Goal: Task Accomplishment & Management: Use online tool/utility

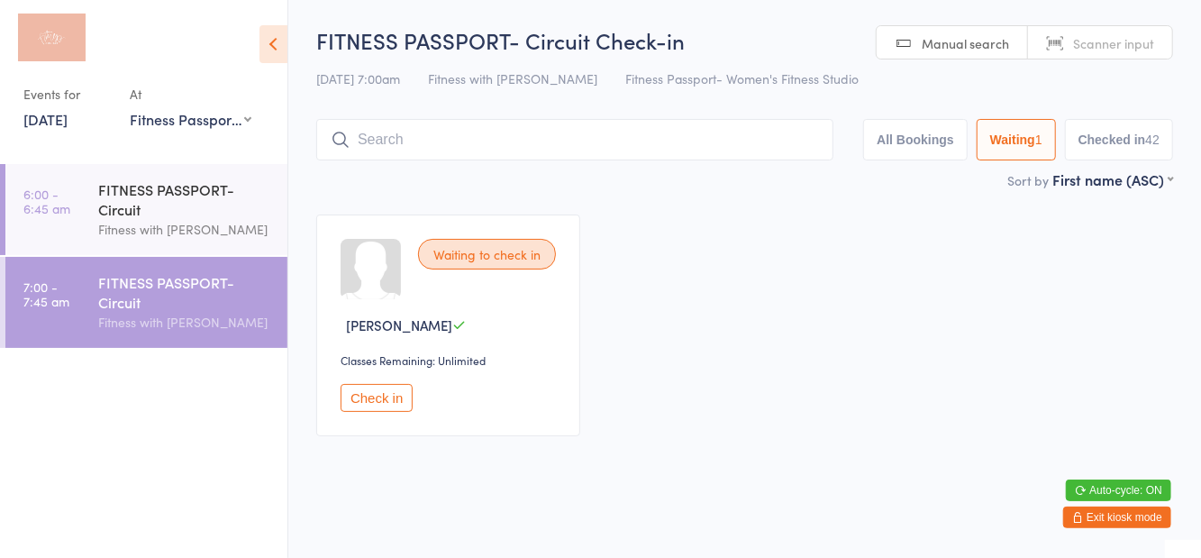
click at [50, 127] on link "[DATE]" at bounding box center [45, 119] width 44 height 20
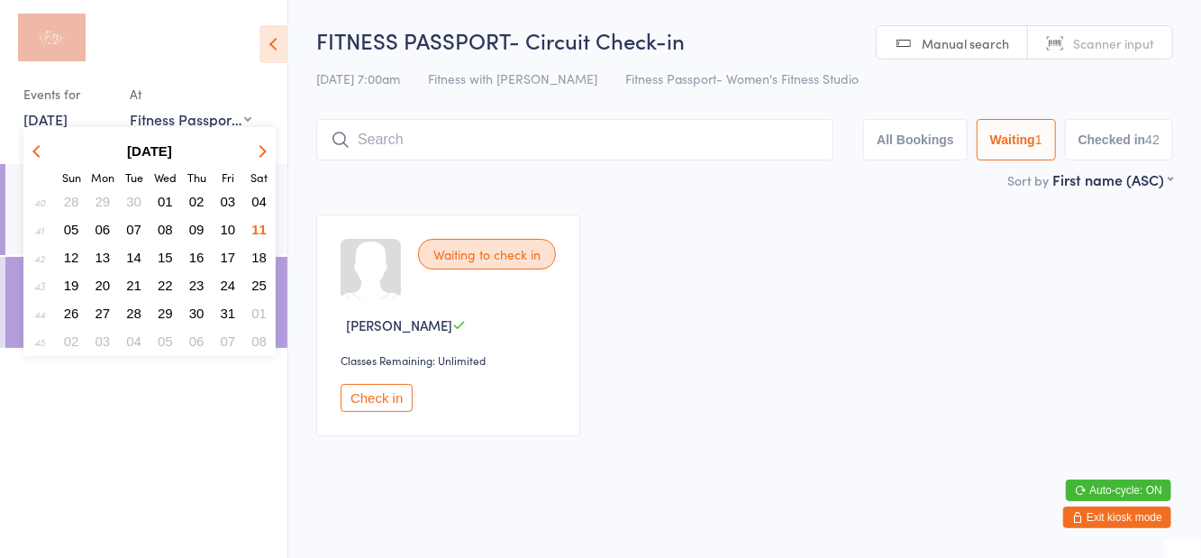
click at [109, 276] on button "20" at bounding box center [103, 285] width 28 height 24
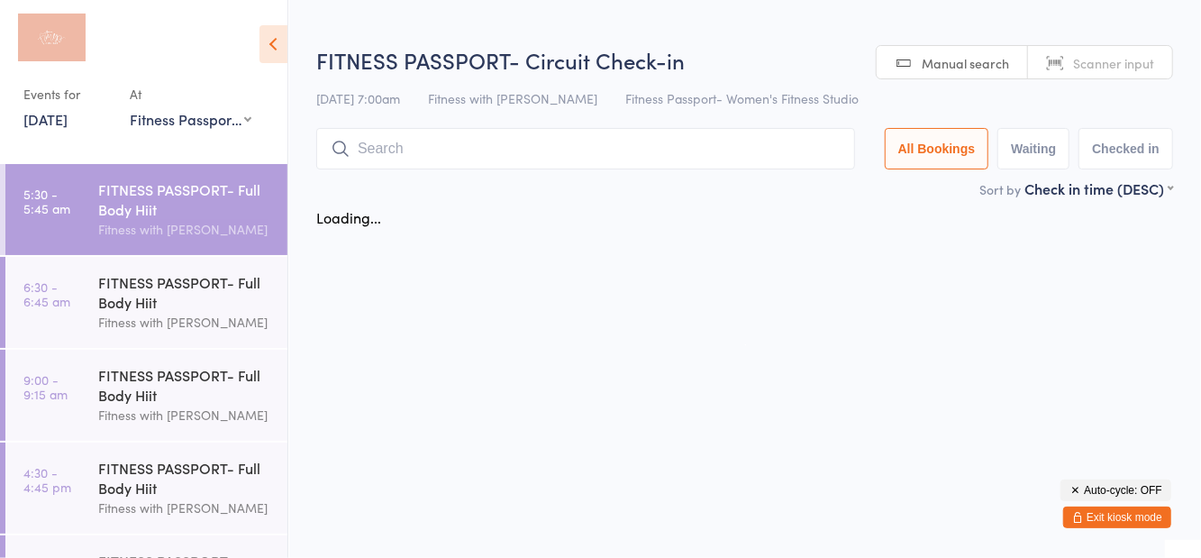
click at [68, 126] on link "[DATE]" at bounding box center [45, 119] width 44 height 20
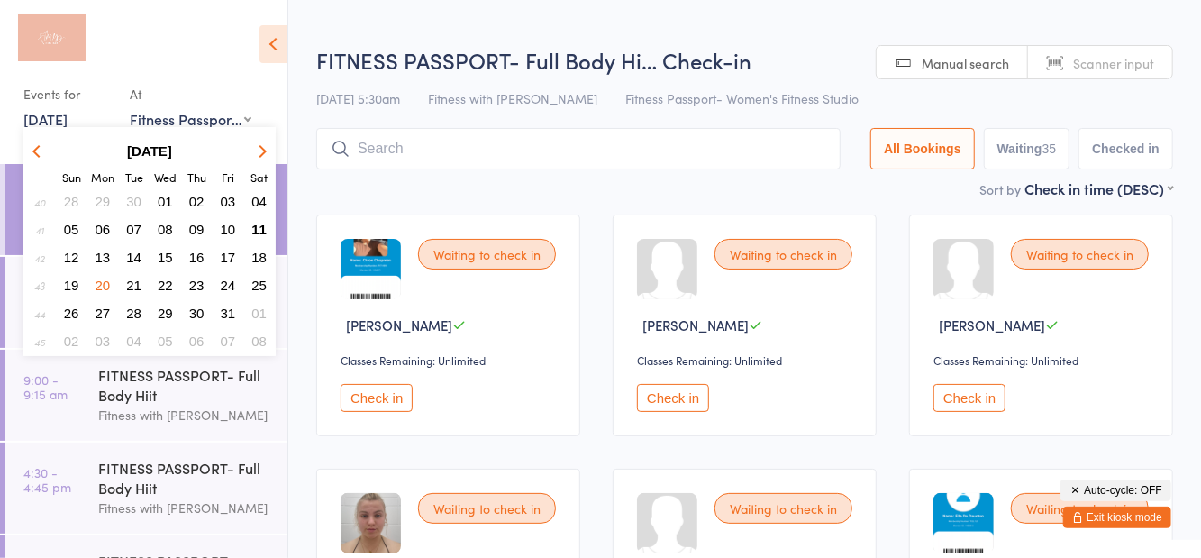
click at [108, 261] on span "13" at bounding box center [102, 256] width 15 height 15
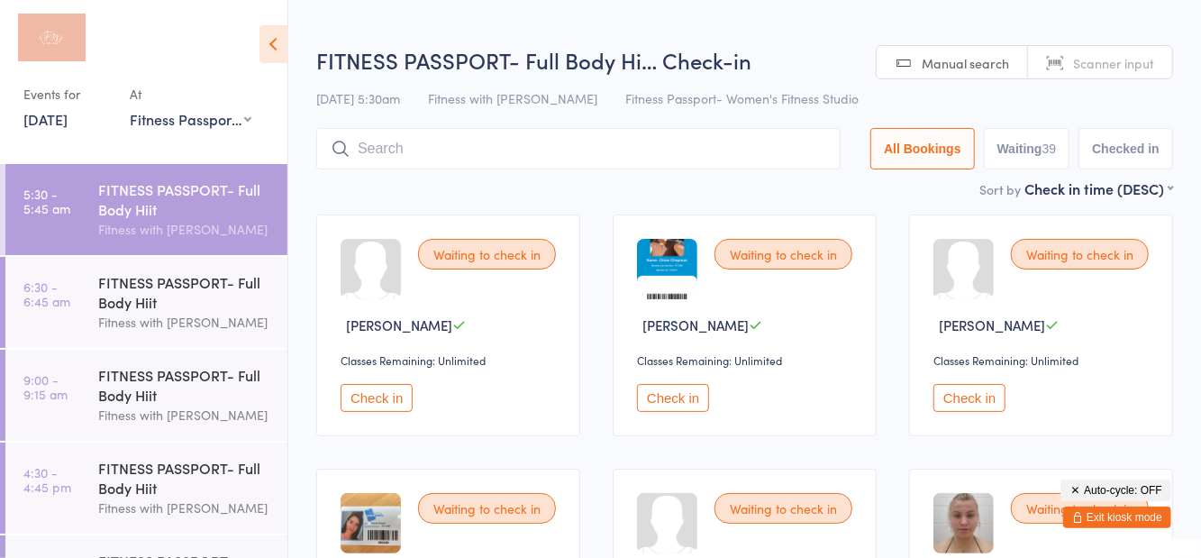
click at [828, 47] on h2 "FITNESS PASSPORT- Full Body Hi… Check-in" at bounding box center [744, 60] width 857 height 30
click at [153, 275] on div "FITNESS PASSPORT- Full Body Hiit" at bounding box center [185, 292] width 174 height 40
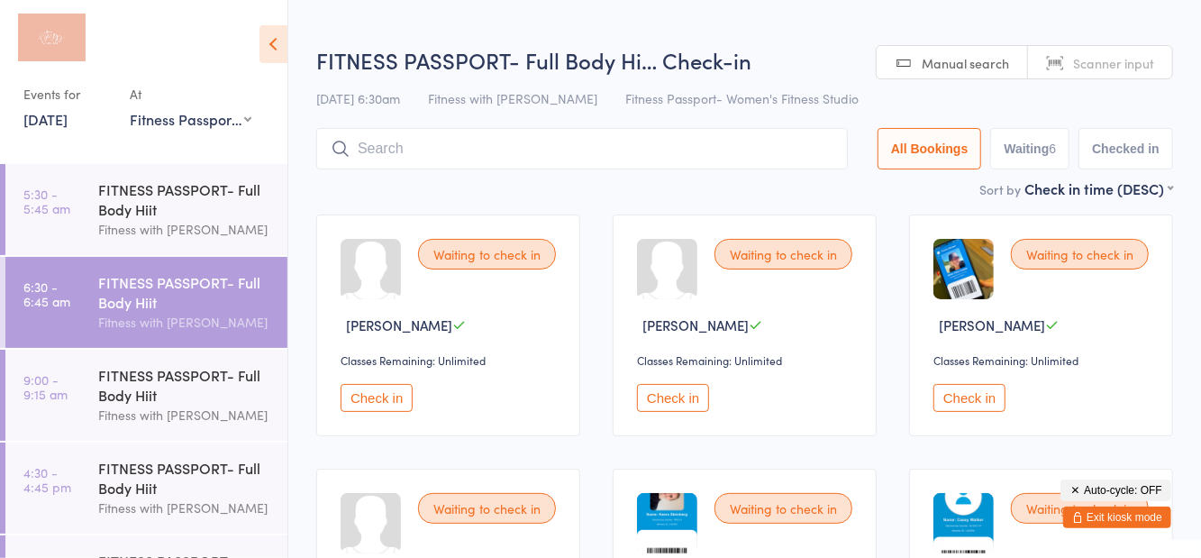
click at [193, 198] on div "FITNESS PASSPORT- Full Body Hiit" at bounding box center [185, 199] width 174 height 40
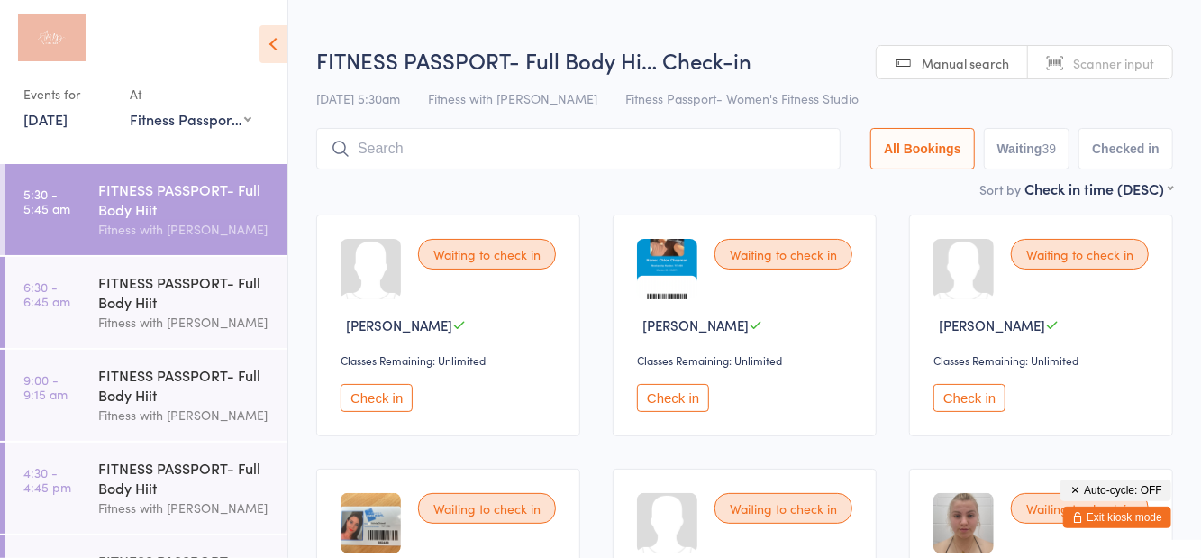
click at [866, 68] on h2 "FITNESS PASSPORT- Full Body Hi… Check-in" at bounding box center [744, 60] width 857 height 30
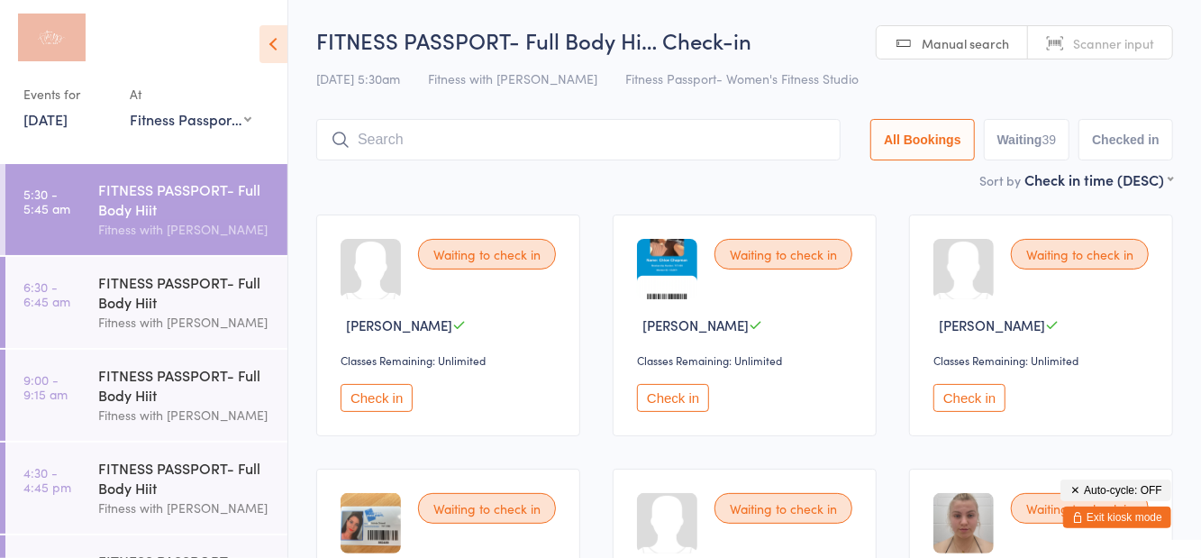
click at [63, 117] on link "[DATE]" at bounding box center [45, 119] width 44 height 20
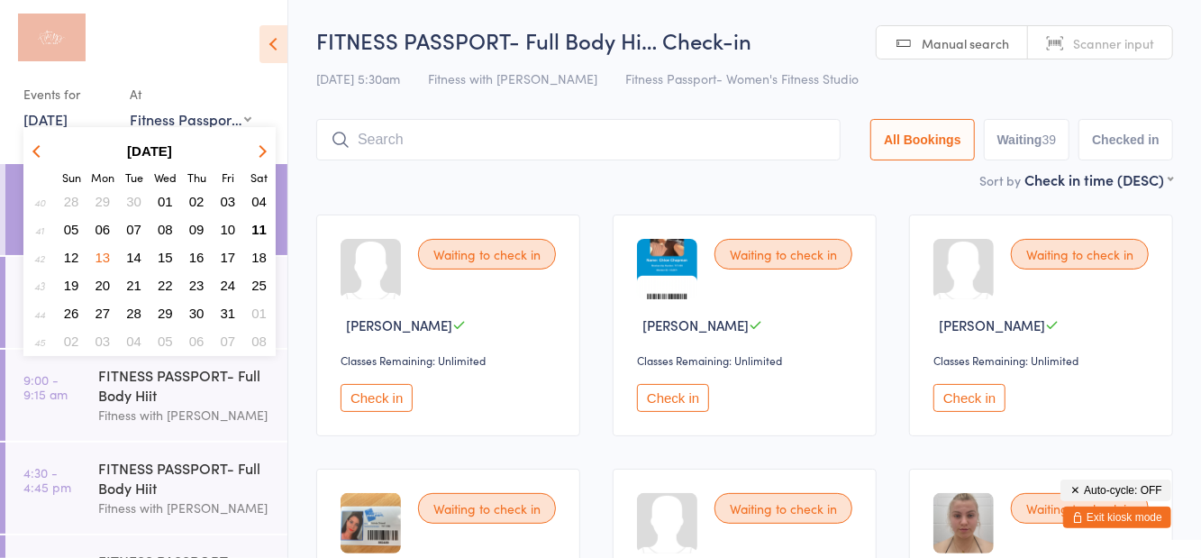
click at [263, 237] on span "11" at bounding box center [258, 229] width 15 height 15
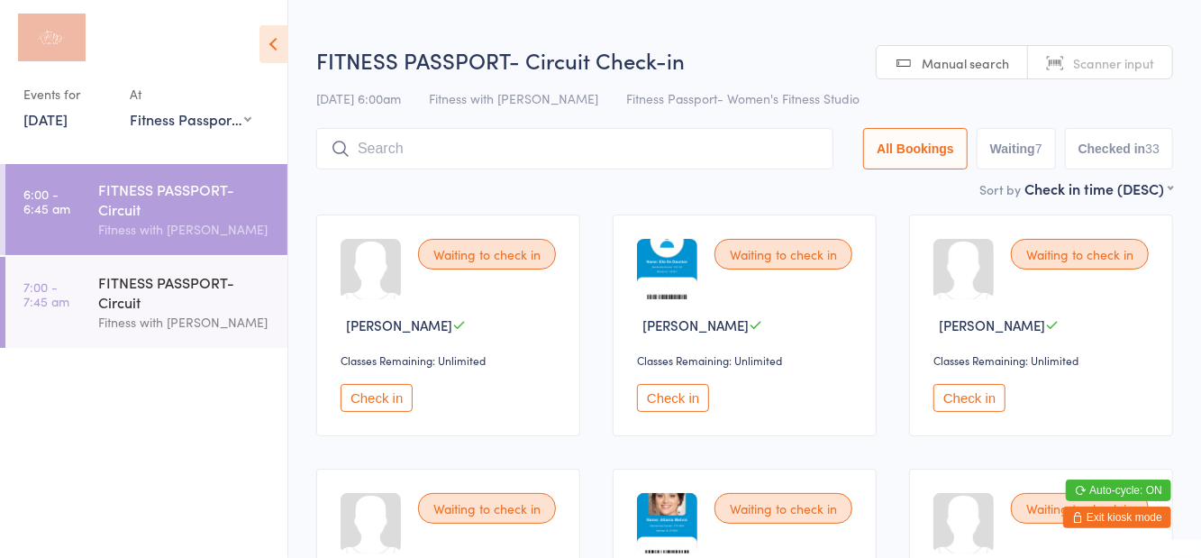
click at [63, 128] on link "[DATE]" at bounding box center [45, 119] width 44 height 20
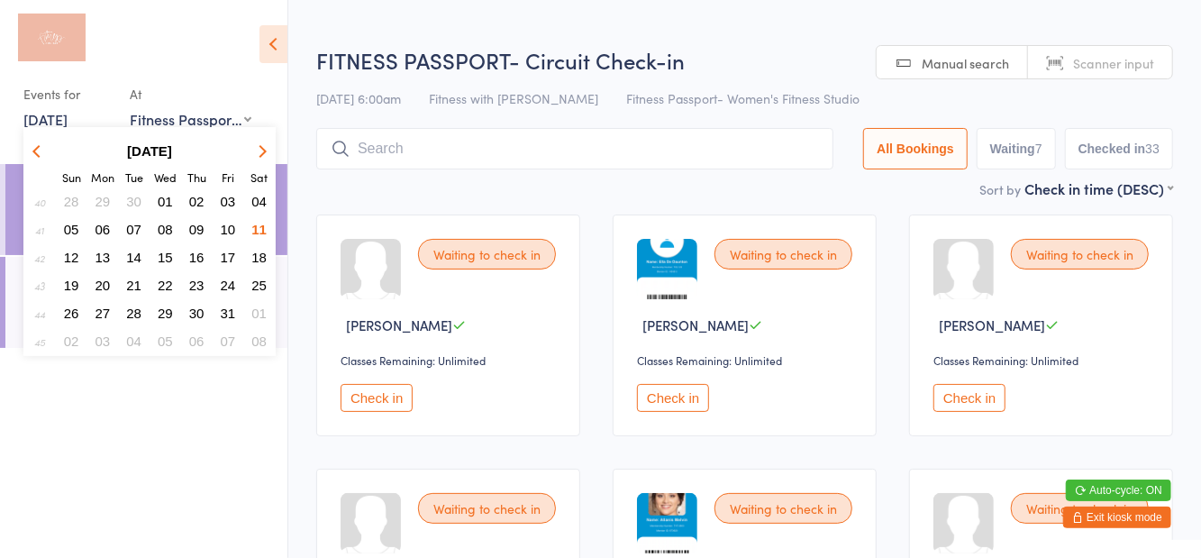
click at [75, 260] on span "12" at bounding box center [71, 256] width 15 height 15
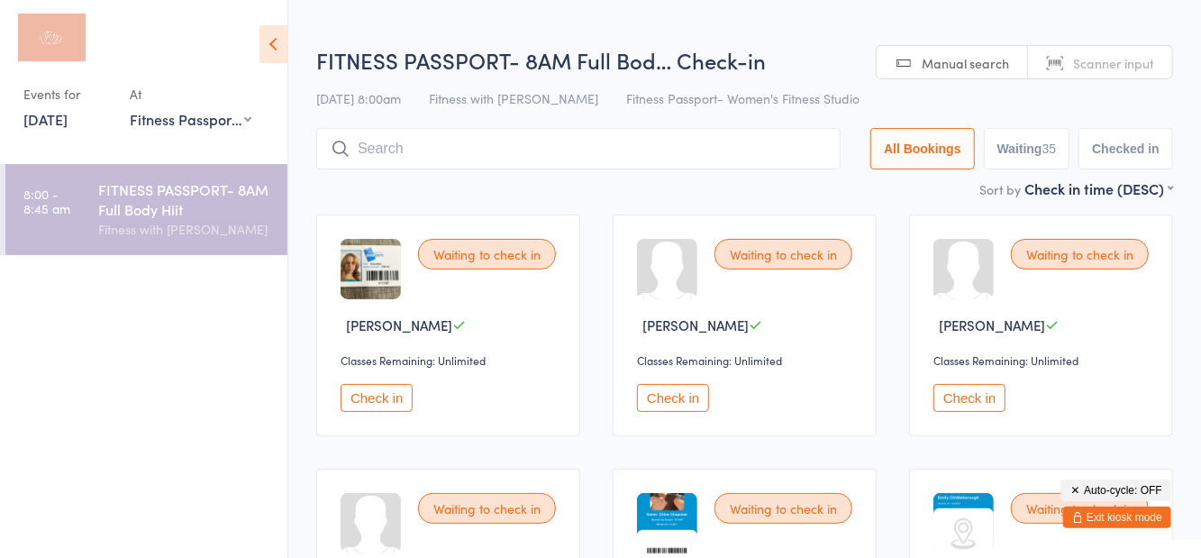
click at [818, 54] on h2 "FITNESS PASSPORT- 8AM Full Bod… Check-in" at bounding box center [744, 60] width 857 height 30
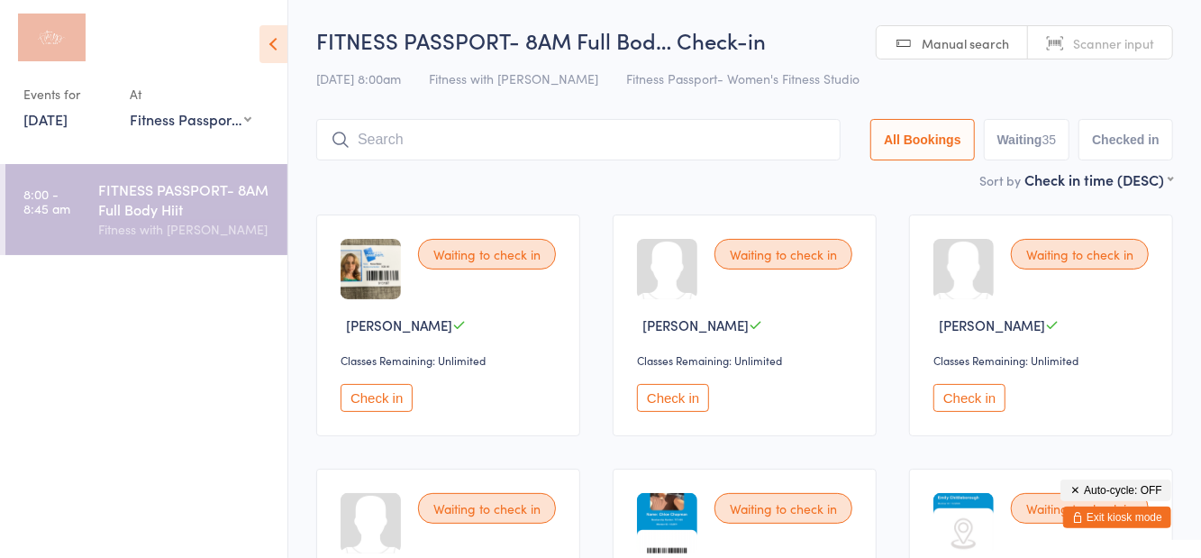
click at [59, 121] on link "[DATE]" at bounding box center [45, 119] width 44 height 20
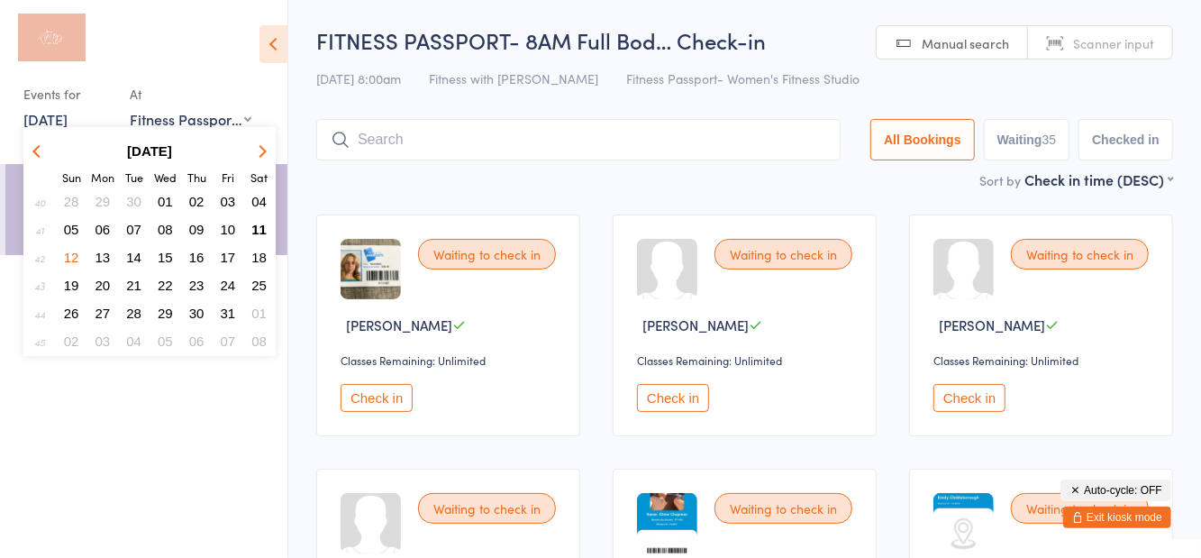
click at [259, 237] on span "11" at bounding box center [258, 229] width 15 height 15
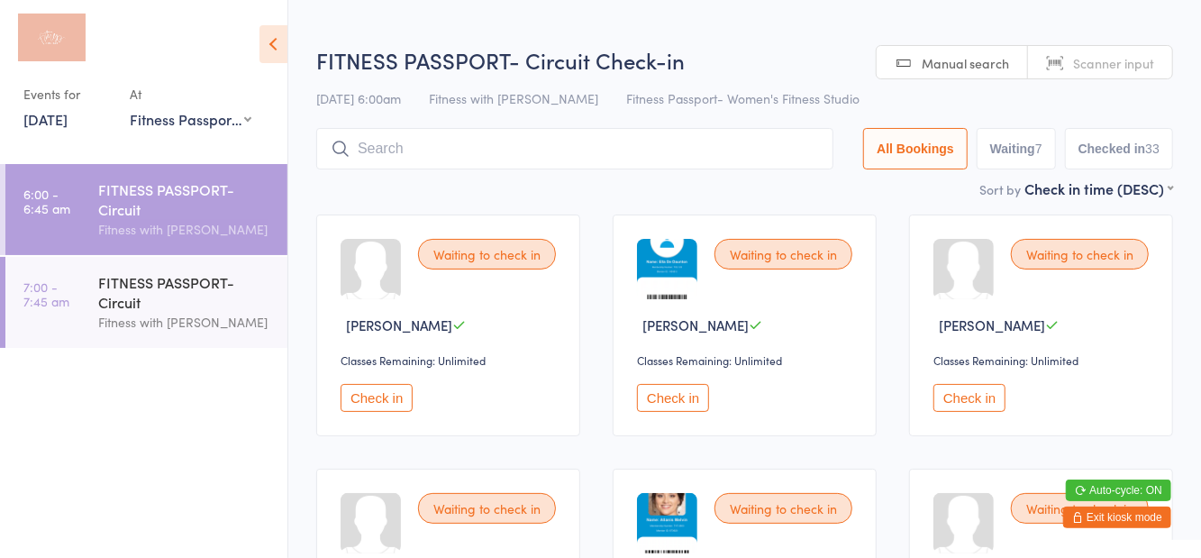
click at [692, 54] on h2 "FITNESS PASSPORT- Circuit Check-in" at bounding box center [744, 60] width 857 height 30
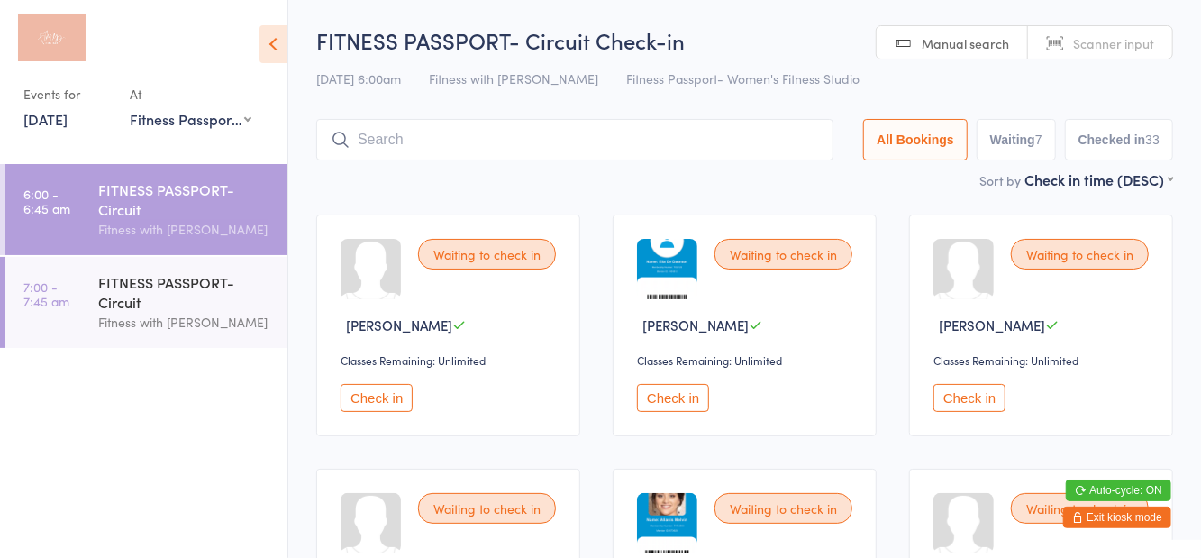
click at [1138, 523] on button "Exit kiosk mode" at bounding box center [1117, 517] width 108 height 22
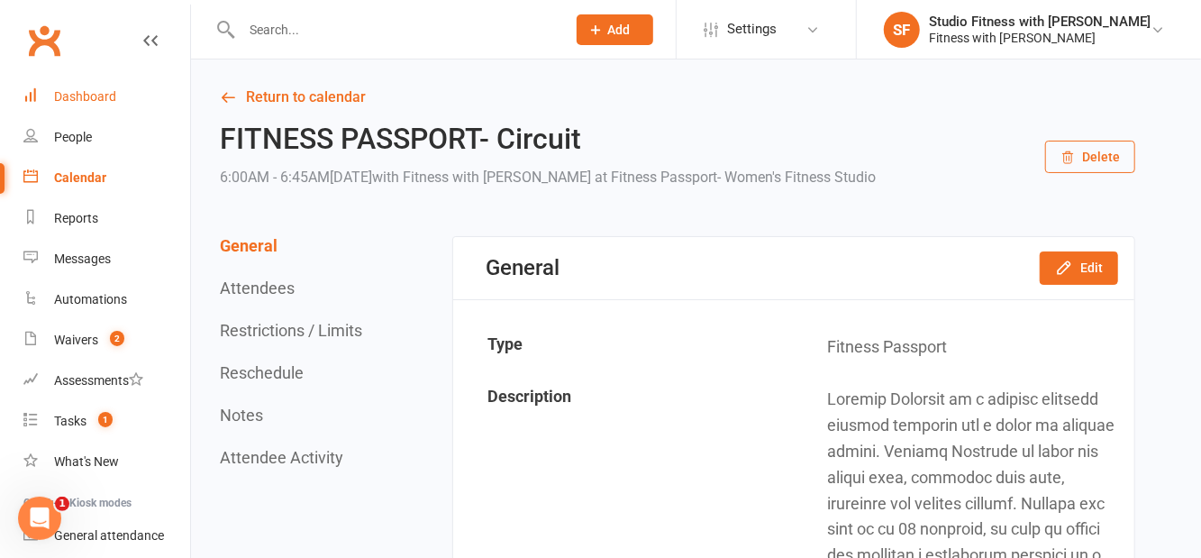
click at [68, 95] on div "Dashboard" at bounding box center [85, 96] width 62 height 14
